Goal: Obtain resource: Download file/media

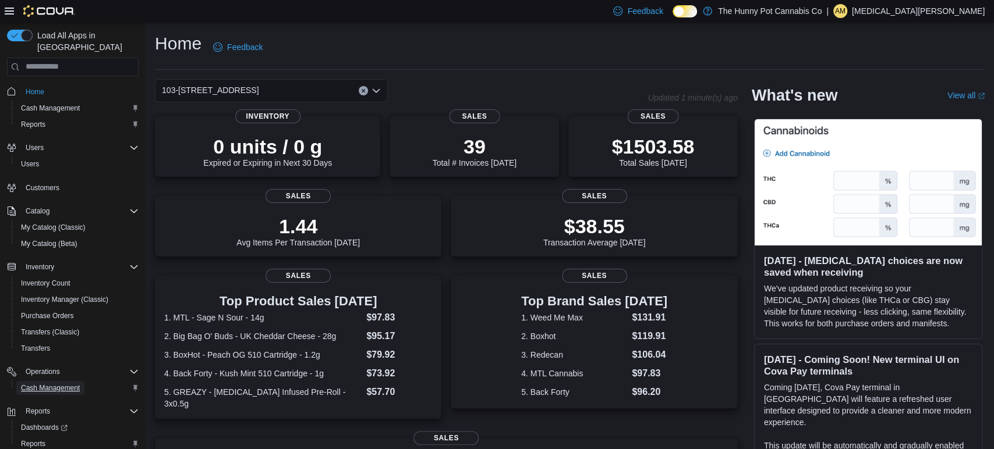
click at [65, 384] on span "Cash Management" at bounding box center [50, 388] width 59 height 9
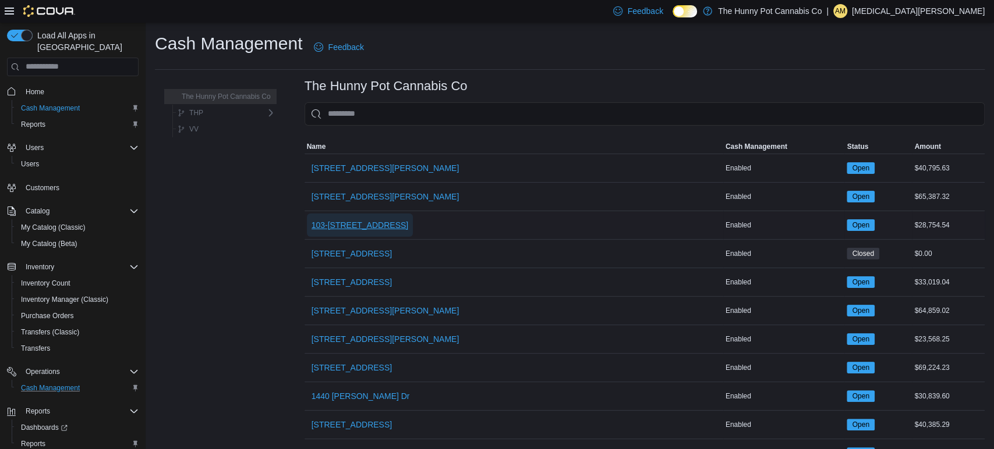
click at [359, 229] on span "103-[STREET_ADDRESS]" at bounding box center [359, 225] width 97 height 12
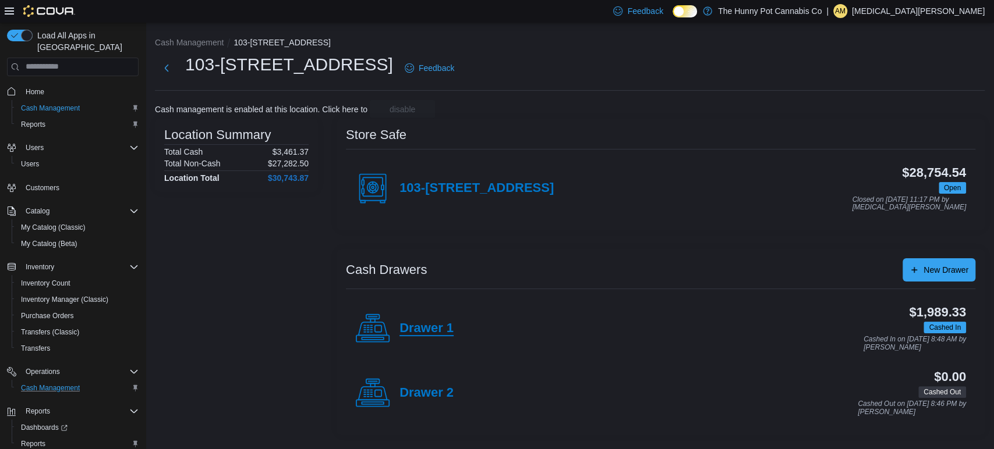
click at [435, 322] on h4 "Drawer 1" at bounding box center [426, 328] width 54 height 15
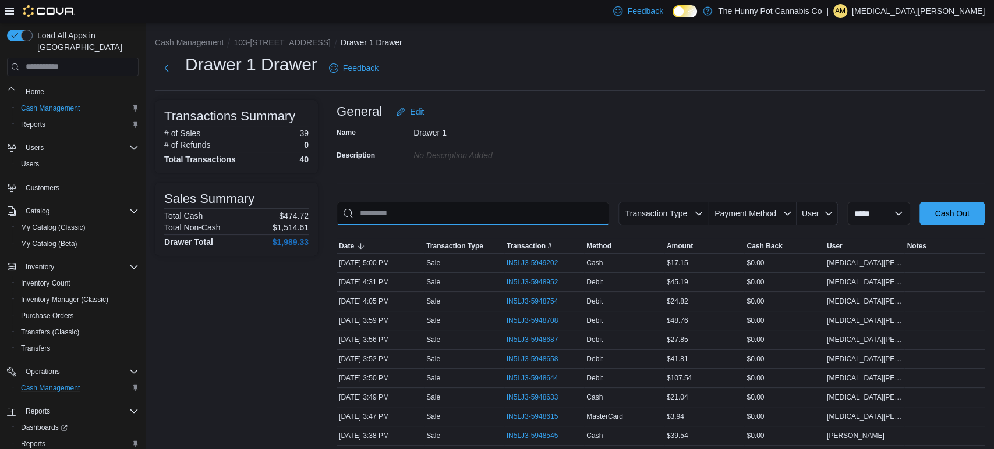
click at [484, 208] on input "This is a search bar. As you type, the results lower in the page will automatic…" at bounding box center [472, 213] width 272 height 23
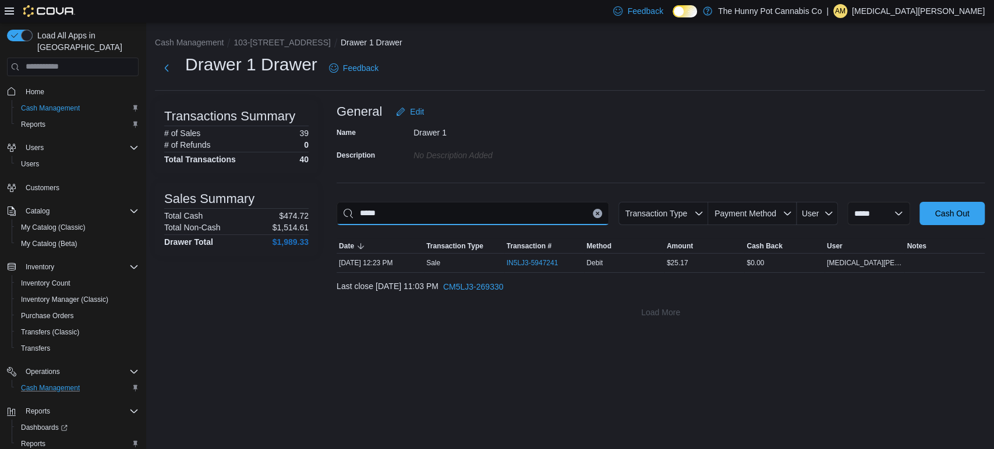
type input "*****"
click at [523, 263] on span "IN5LJ3-5947241" at bounding box center [532, 262] width 52 height 9
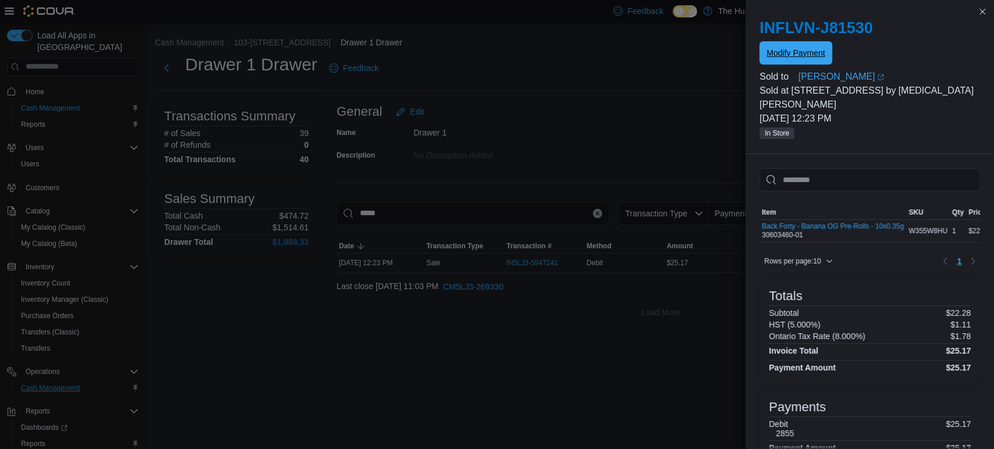
click at [775, 49] on span "Modify Payment" at bounding box center [795, 53] width 58 height 12
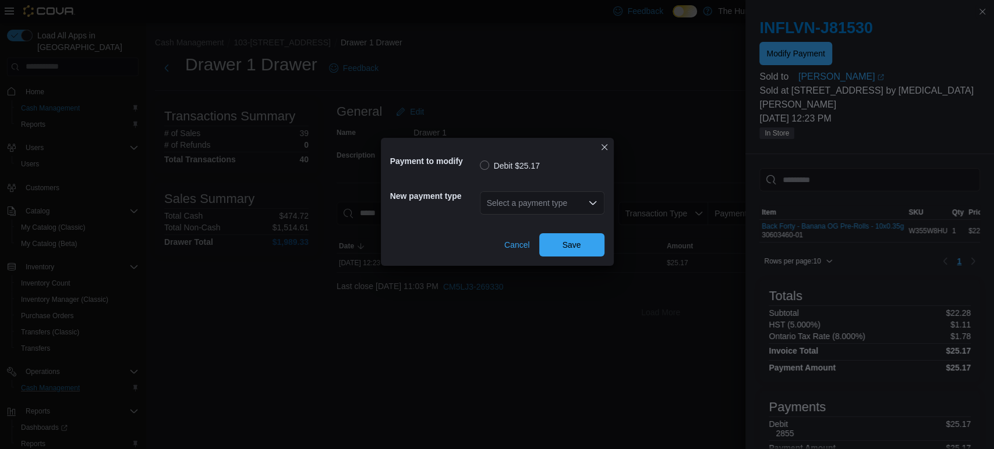
click at [511, 214] on div "Select a payment type" at bounding box center [542, 203] width 125 height 23
type input "*****"
click at [515, 221] on span "Debit" at bounding box center [548, 224] width 97 height 12
click at [583, 253] on span "Save" at bounding box center [571, 244] width 51 height 23
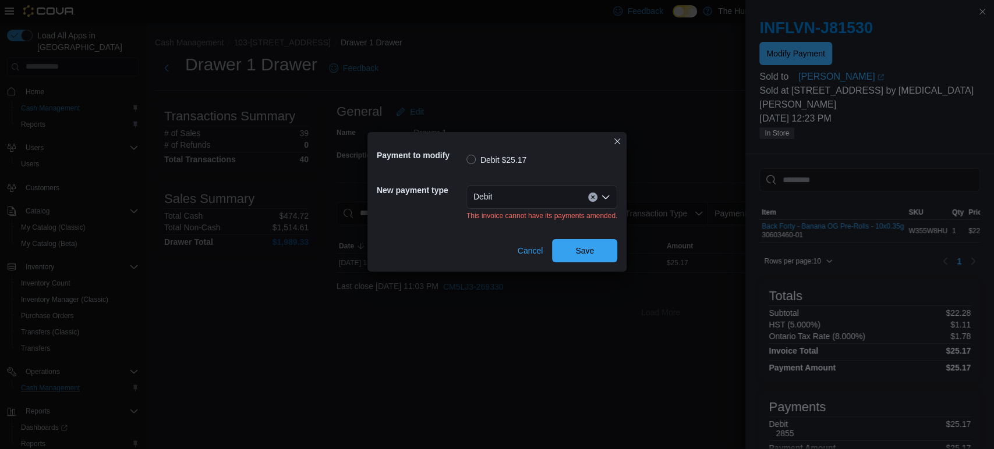
click at [520, 205] on div "Debit" at bounding box center [541, 197] width 151 height 23
type input "******"
click at [511, 219] on span "Master Card" at bounding box center [548, 218] width 123 height 12
click at [591, 256] on span "Save" at bounding box center [584, 250] width 19 height 12
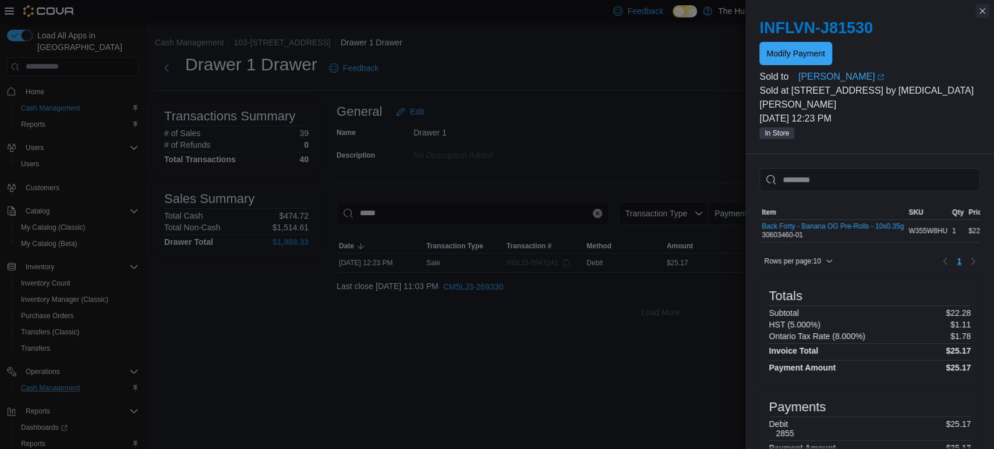
click at [980, 11] on button "Close this dialog" at bounding box center [982, 11] width 14 height 14
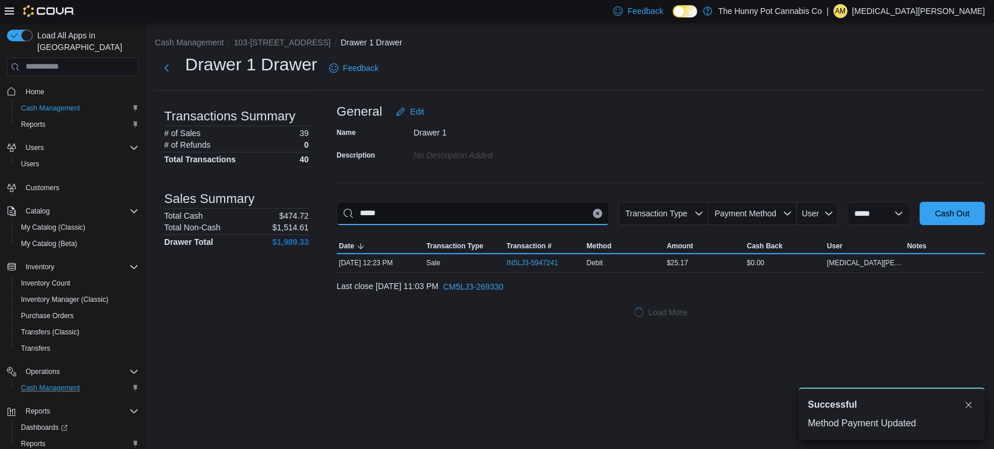
click at [451, 215] on input "*****" at bounding box center [472, 213] width 272 height 23
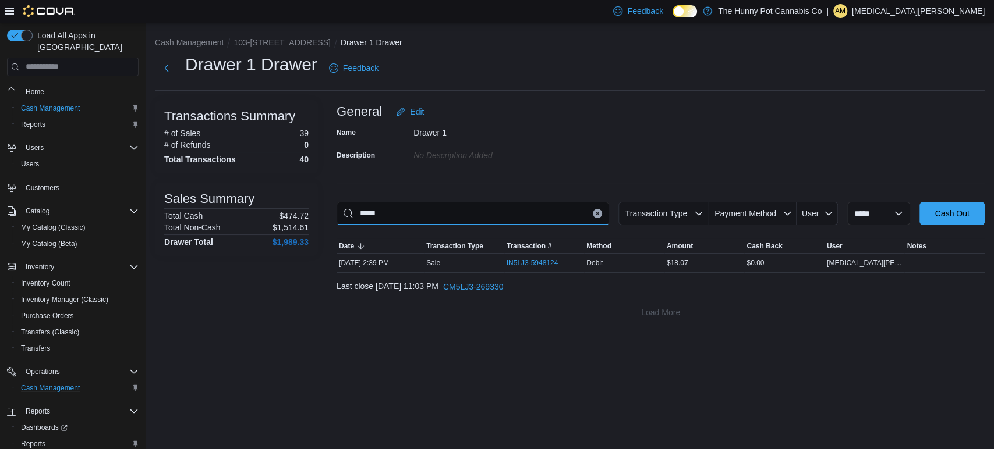
type input "*****"
click at [520, 258] on span "IN5LJ3-5948124" at bounding box center [532, 262] width 52 height 9
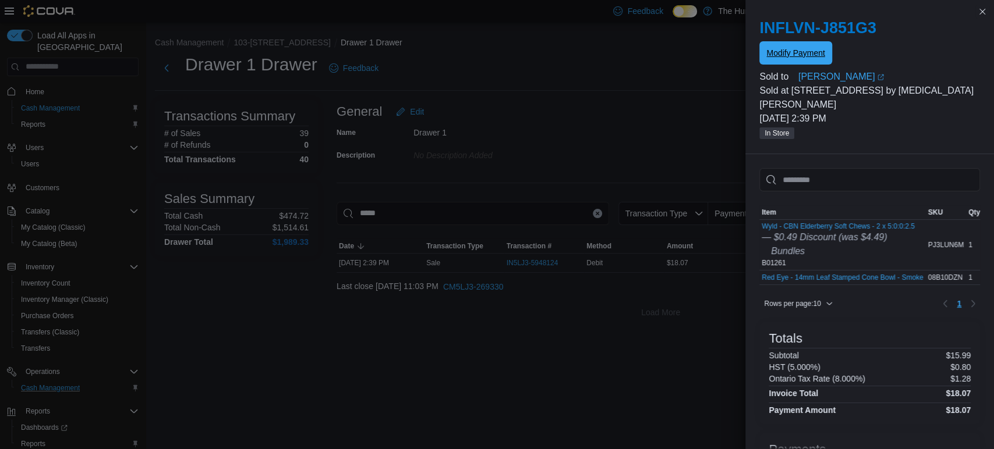
click at [813, 44] on span "Modify Payment" at bounding box center [795, 52] width 58 height 23
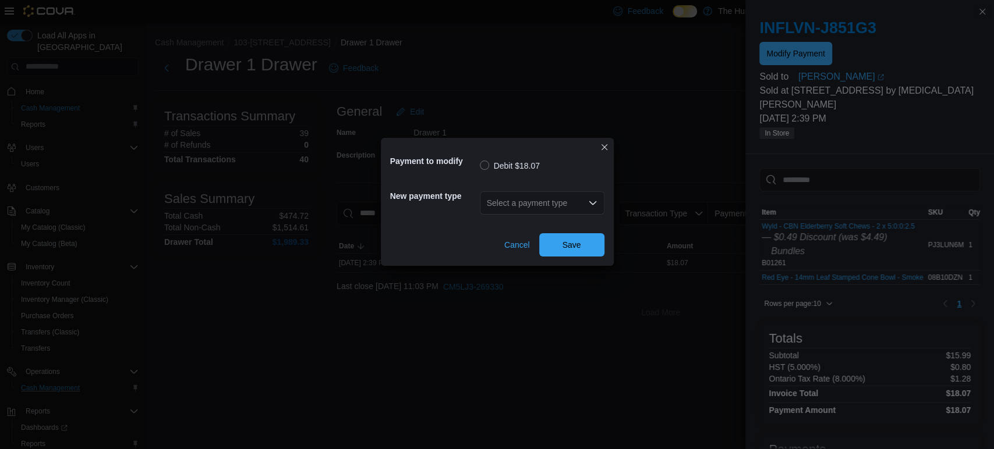
click at [524, 198] on div "Select a payment type" at bounding box center [542, 203] width 125 height 23
type input "****"
click at [509, 218] on span "Visa" at bounding box center [548, 224] width 97 height 12
click at [570, 251] on span "Save" at bounding box center [571, 244] width 51 height 23
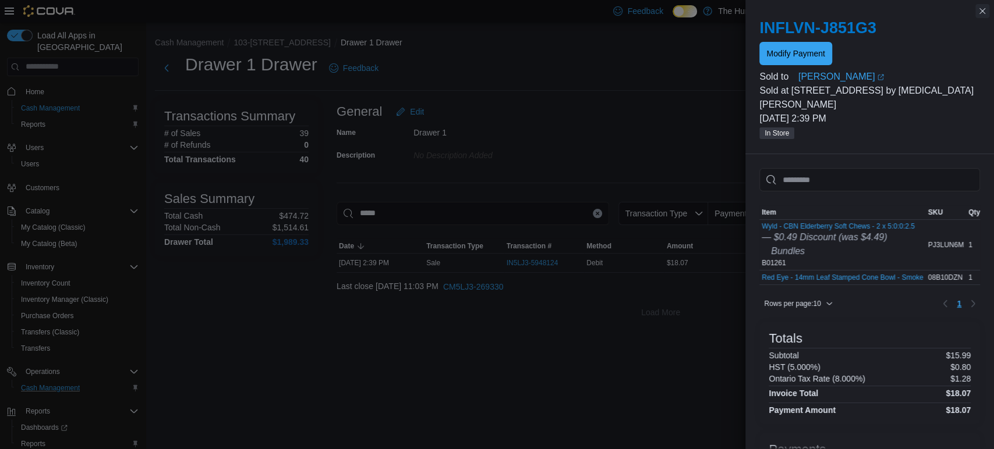
click at [982, 12] on button "Close this dialog" at bounding box center [982, 11] width 14 height 14
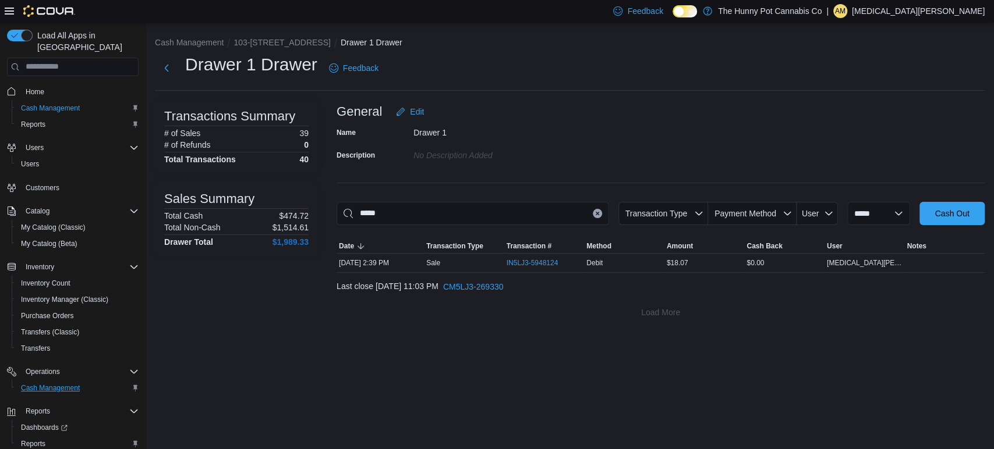
click at [595, 214] on icon "Clear input" at bounding box center [596, 213] width 3 height 3
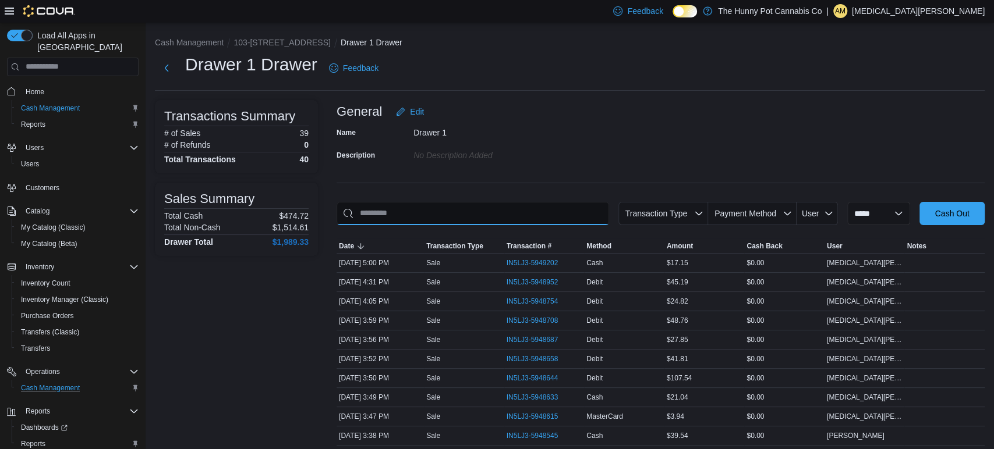
click at [494, 210] on input "This is a search bar. As you type, the results lower in the page will automatic…" at bounding box center [472, 213] width 272 height 23
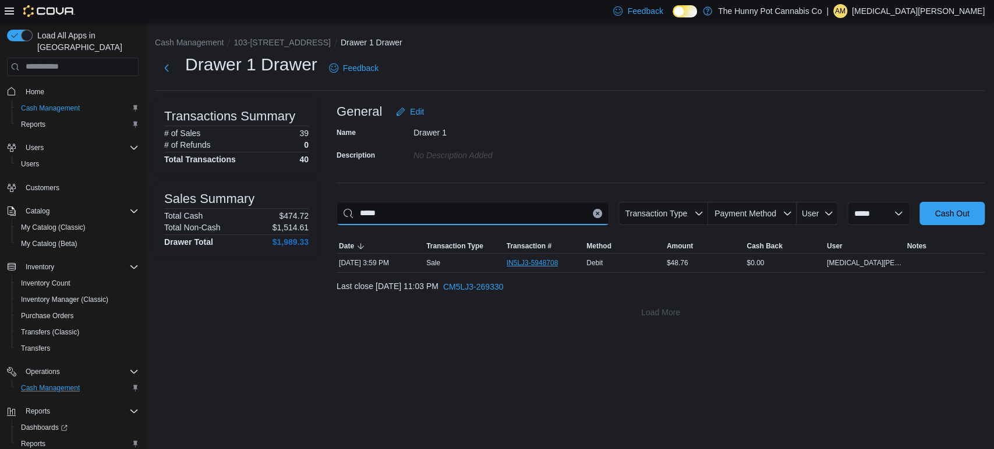
type input "*****"
click at [515, 256] on span "IN5LJ3-5948708" at bounding box center [537, 263] width 63 height 14
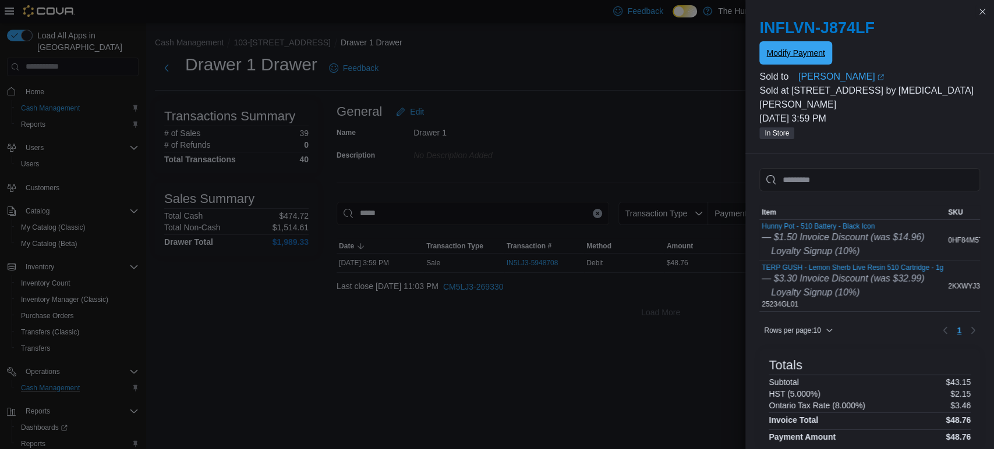
click at [799, 51] on span "Modify Payment" at bounding box center [795, 53] width 58 height 12
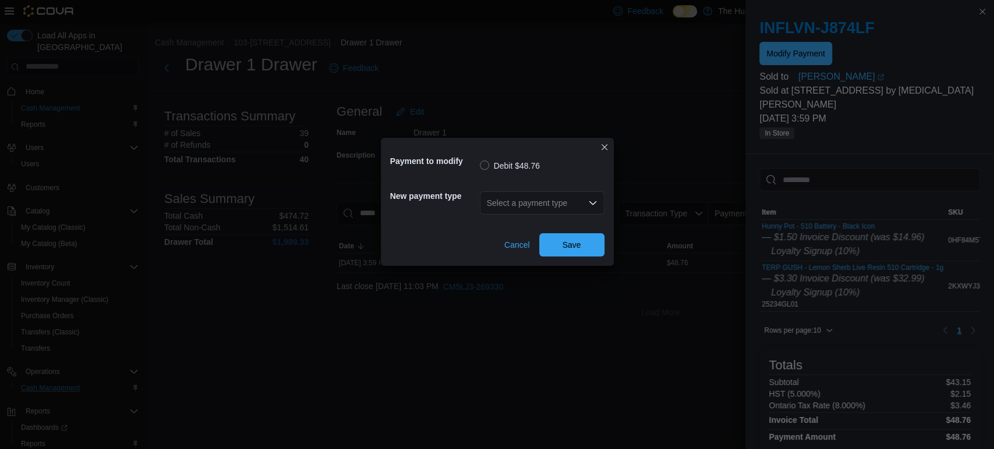
click at [568, 210] on div "Select a payment type" at bounding box center [542, 203] width 125 height 23
type input "****"
click at [508, 226] on span "Visa" at bounding box center [548, 224] width 97 height 12
click at [580, 244] on span "Save" at bounding box center [571, 244] width 51 height 23
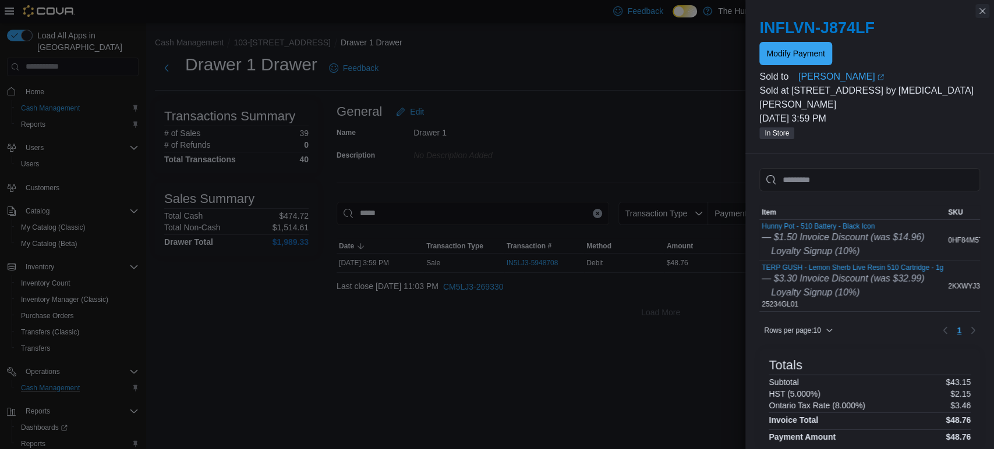
click at [985, 17] on button "Close this dialog" at bounding box center [982, 11] width 14 height 14
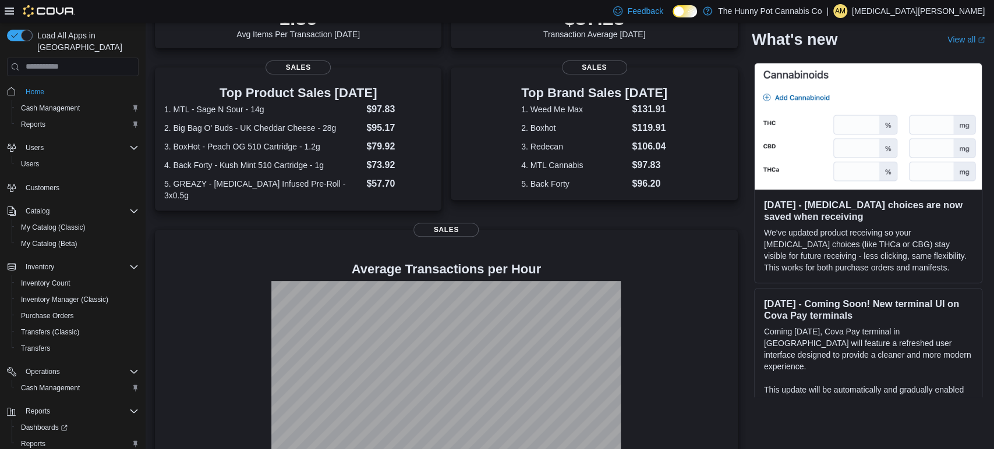
scroll to position [214, 0]
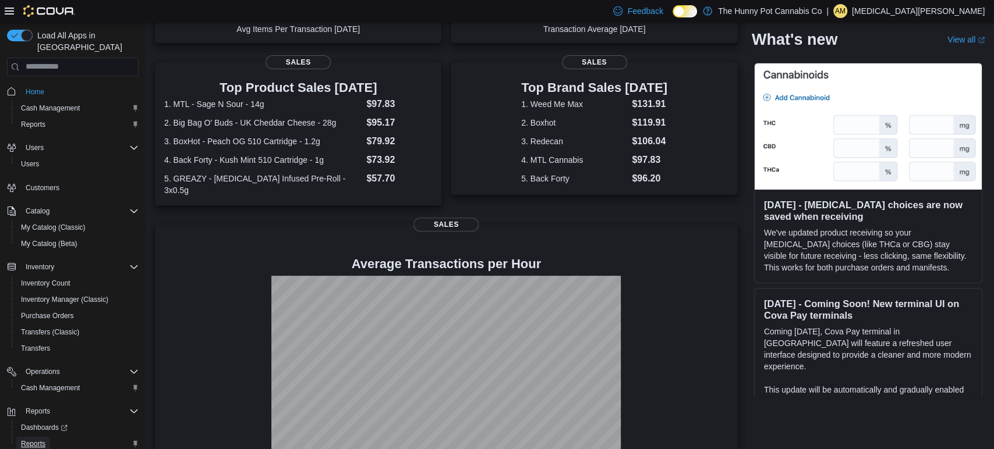
click at [34, 439] on span "Reports" at bounding box center [33, 443] width 24 height 9
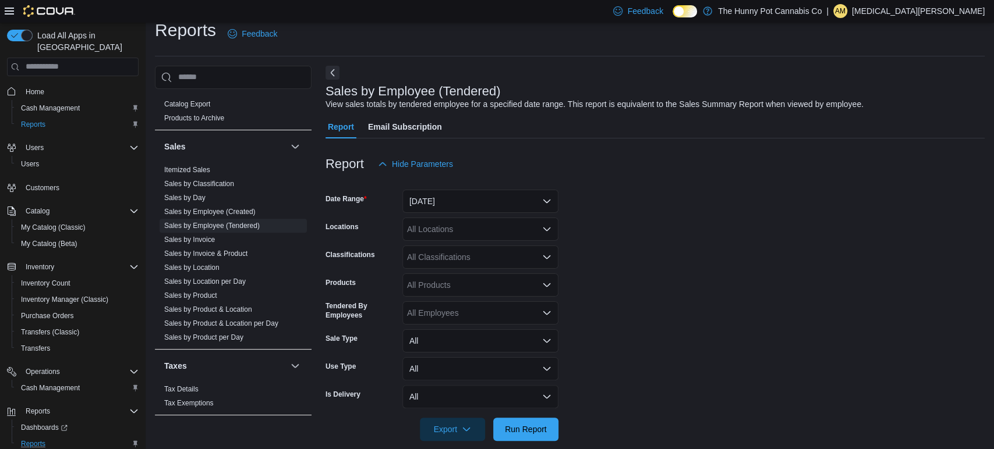
scroll to position [13, 0]
click at [463, 189] on div at bounding box center [654, 183] width 659 height 14
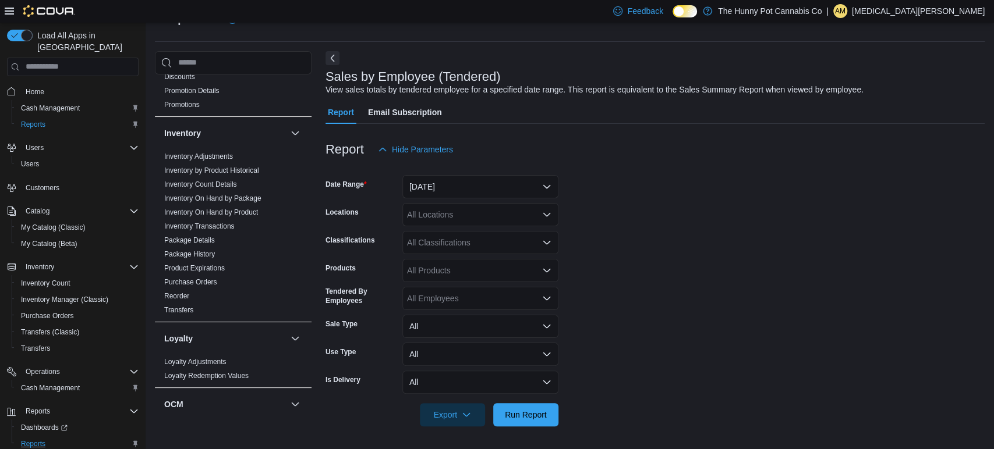
scroll to position [153, 0]
click at [240, 196] on link "Inventory On Hand by Package" at bounding box center [212, 200] width 97 height 8
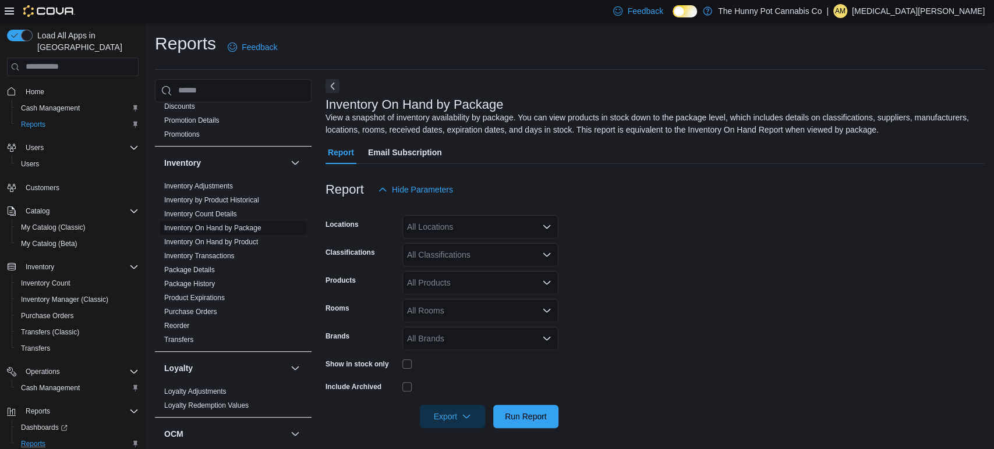
scroll to position [2, 0]
click at [464, 220] on div "All Locations" at bounding box center [480, 225] width 156 height 23
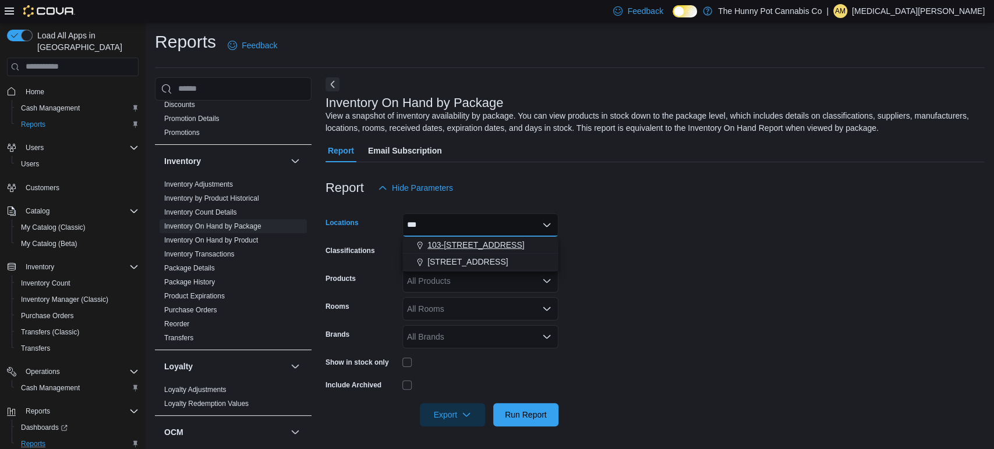
type input "***"
click at [477, 246] on span "103-[STREET_ADDRESS]" at bounding box center [475, 245] width 97 height 12
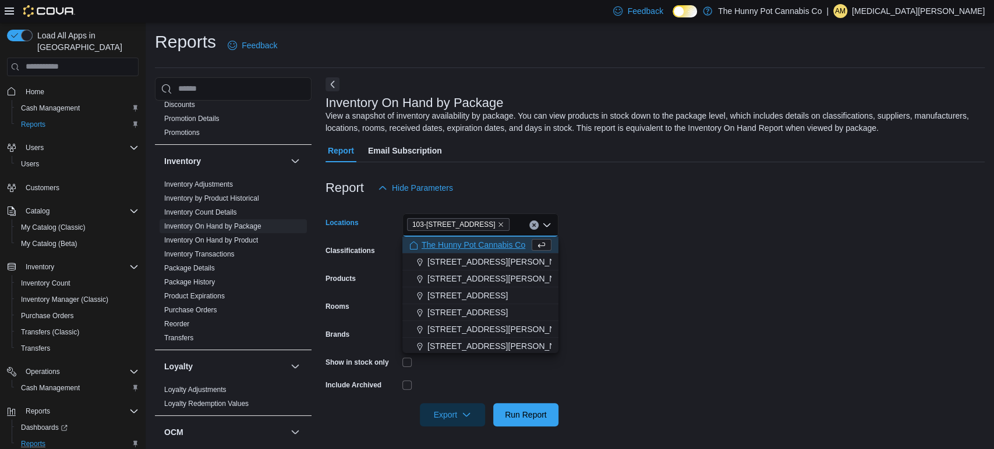
click at [723, 290] on form "Locations [STREET_ADDRESS] Selected. 103-[STREET_ADDRESS].. Press Backspace to …" at bounding box center [654, 313] width 659 height 227
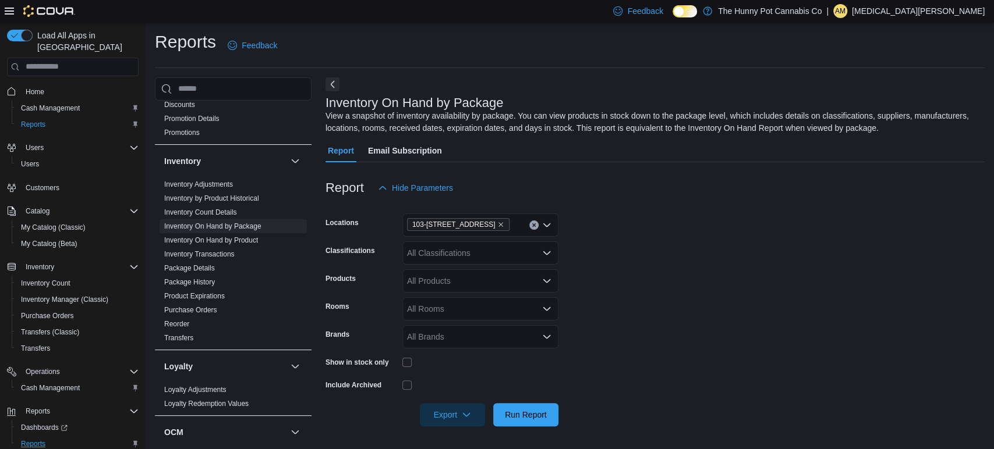
scroll to position [1, 0]
click at [540, 419] on span "Run Report" at bounding box center [526, 416] width 42 height 12
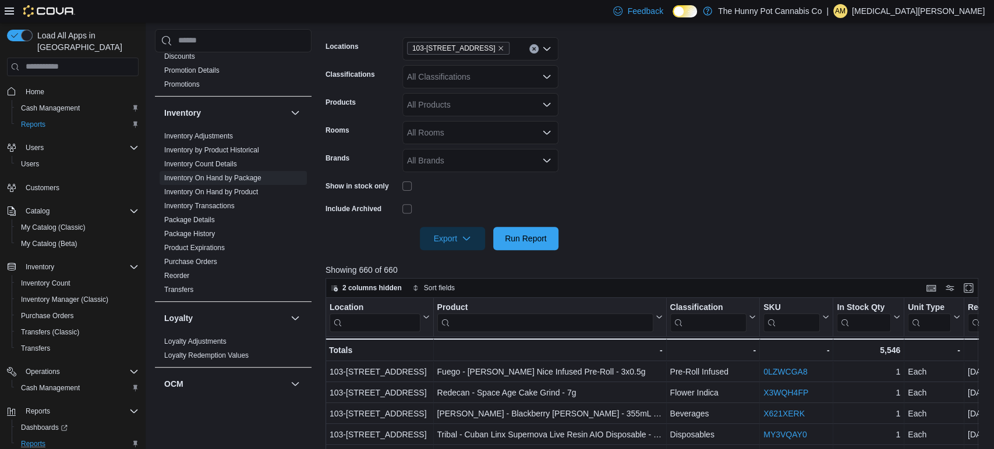
scroll to position [176, 0]
click at [444, 240] on span "Export" at bounding box center [452, 239] width 51 height 23
click at [452, 263] on span "Export to Excel" at bounding box center [454, 263] width 52 height 9
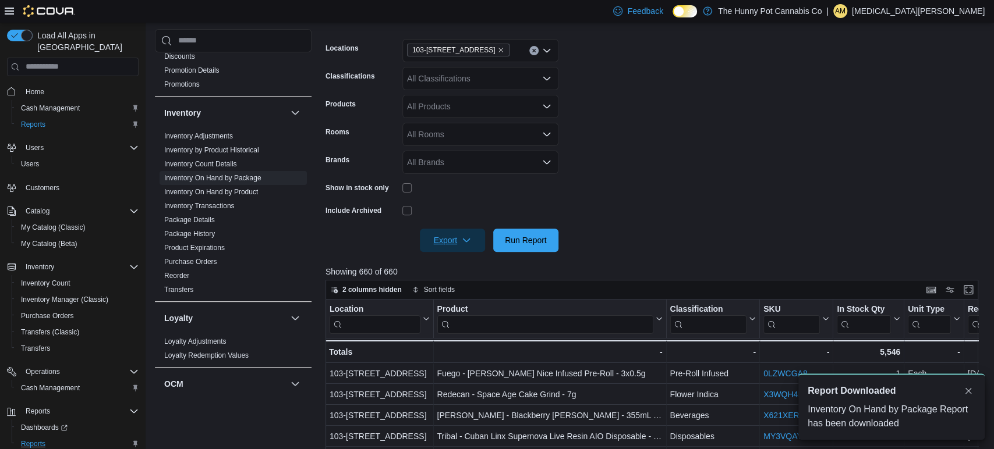
scroll to position [0, 0]
